Goal: Answer question/provide support: Share knowledge or assist other users

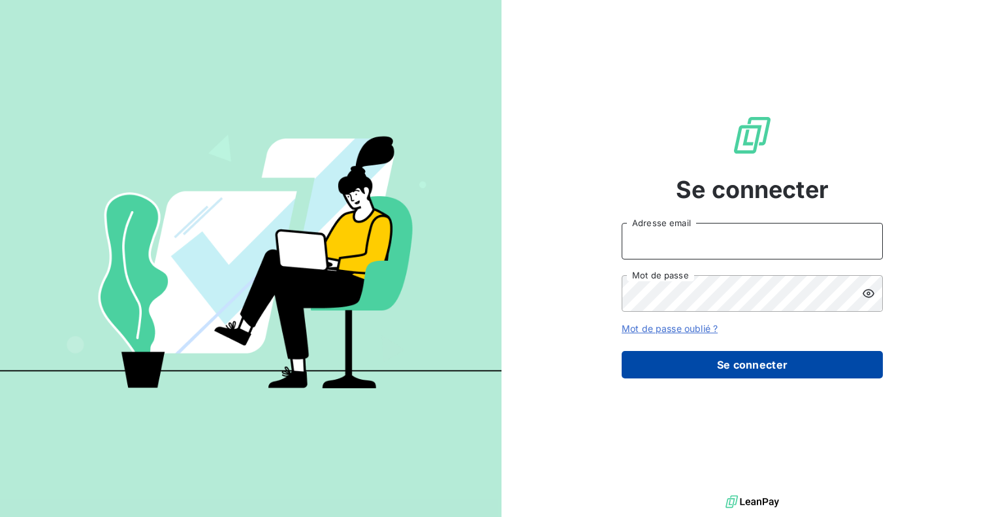
type input "[PERSON_NAME][EMAIL_ADDRESS][DOMAIN_NAME]"
click at [802, 359] on button "Se connecter" at bounding box center [752, 364] width 261 height 27
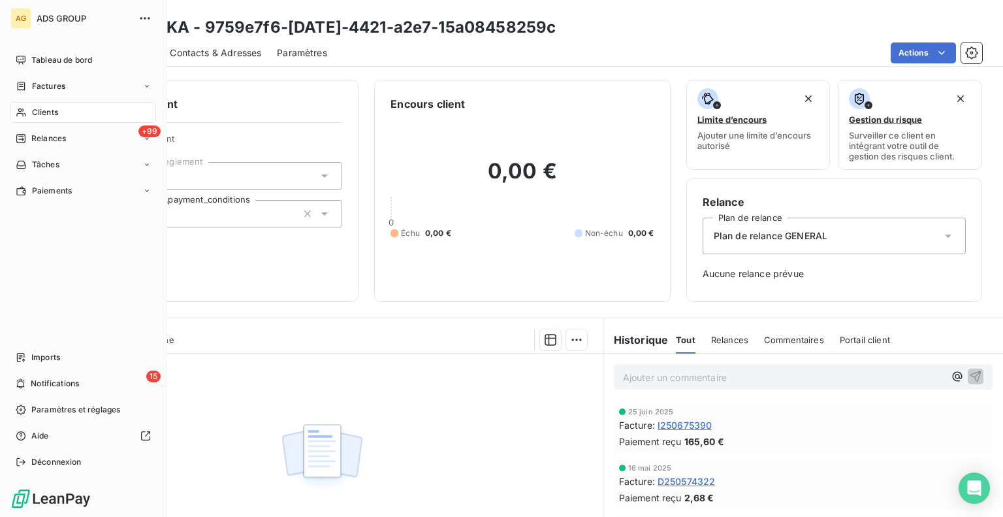
click at [39, 114] on span "Clients" at bounding box center [45, 112] width 26 height 12
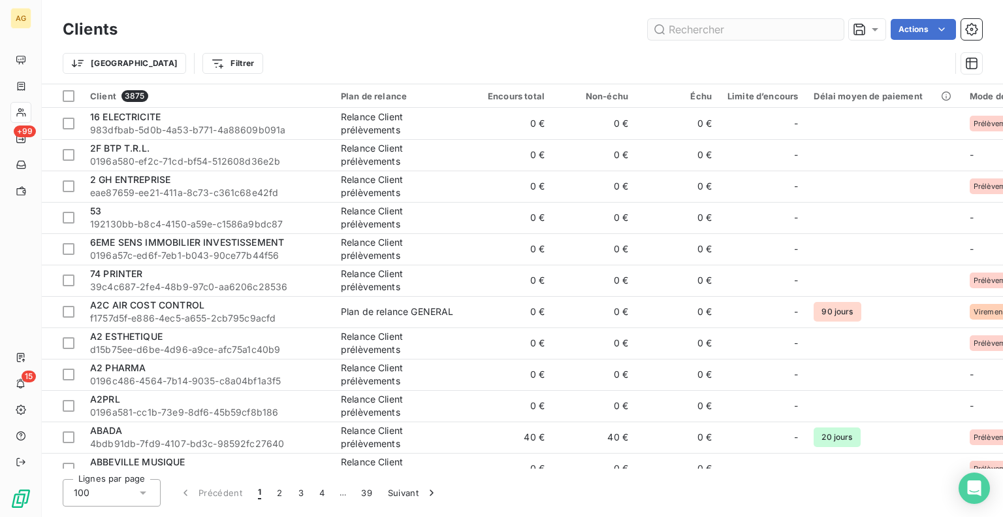
click at [731, 31] on input "text" at bounding box center [746, 29] width 196 height 21
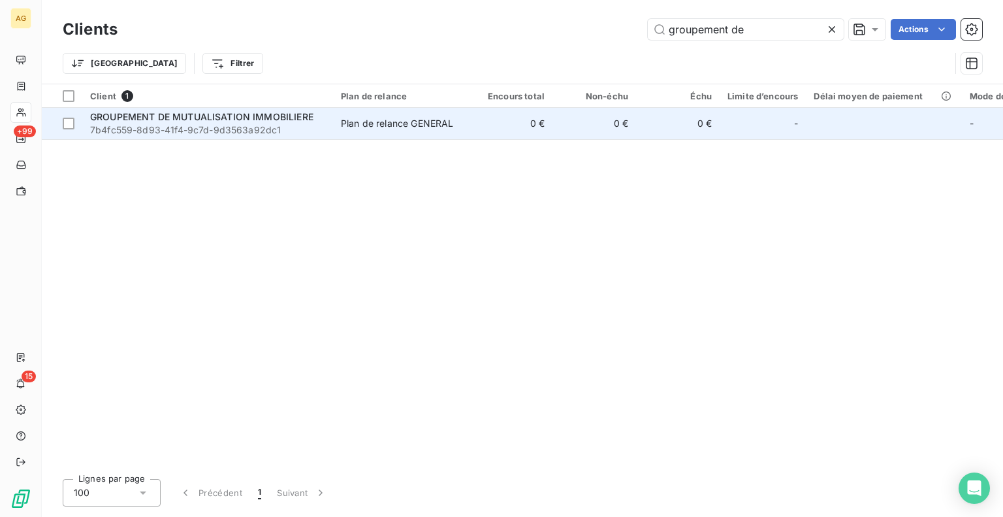
type input "groupement de"
click at [205, 125] on span "7b4fc559-8d93-41f4-9c7d-9d3563a92dc1" at bounding box center [207, 129] width 235 height 13
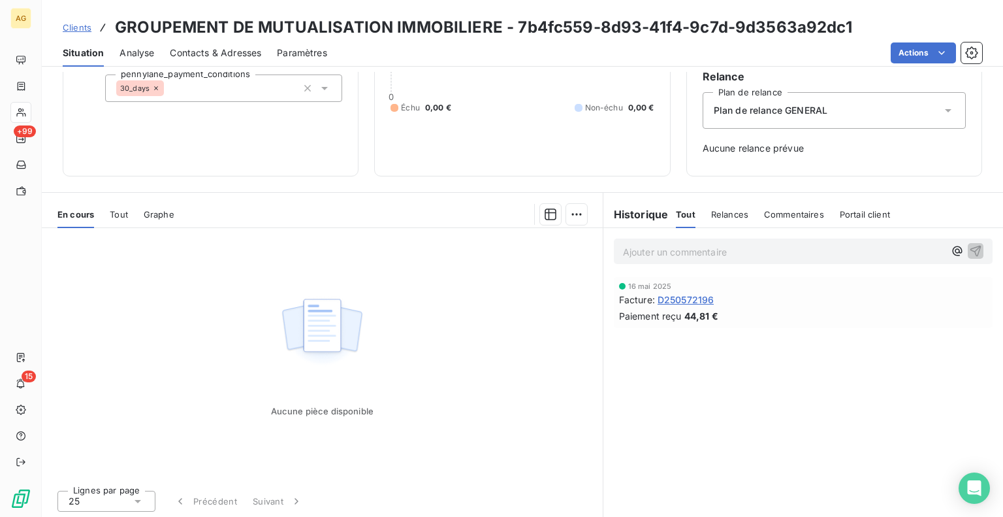
scroll to position [126, 0]
click at [672, 296] on span "D250572196" at bounding box center [686, 299] width 57 height 14
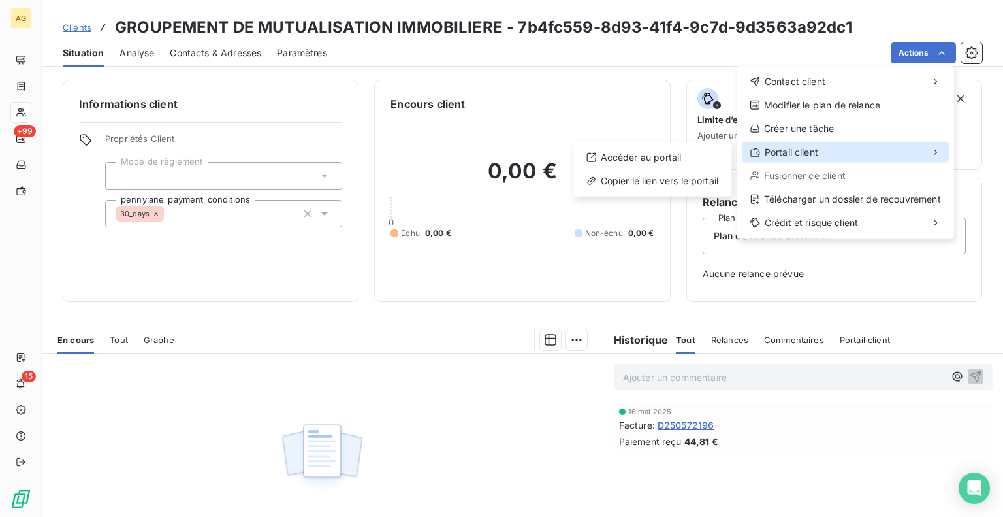
click at [807, 151] on span "Portail client" at bounding box center [792, 152] width 54 height 13
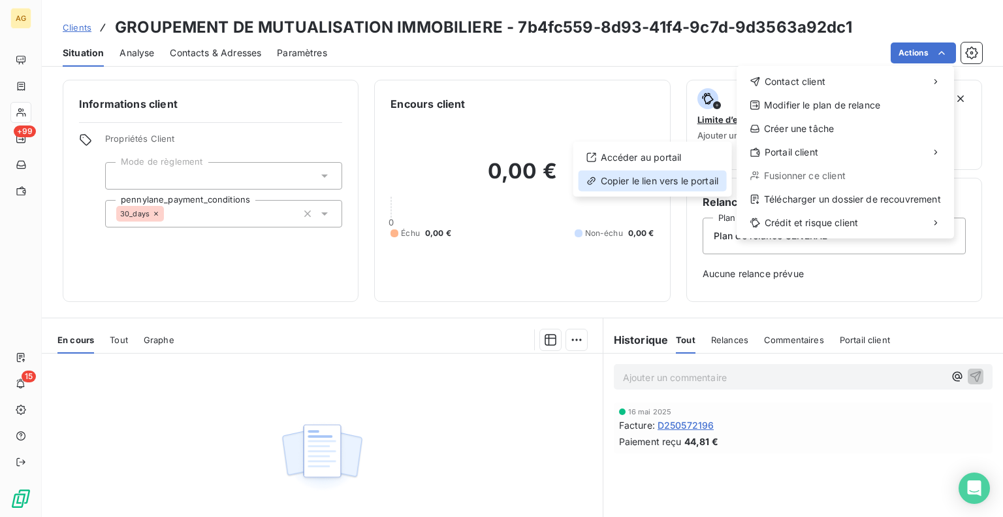
click at [665, 182] on div "Copier le lien vers le portail" at bounding box center [653, 180] width 148 height 21
